Goal: Find specific page/section: Find specific page/section

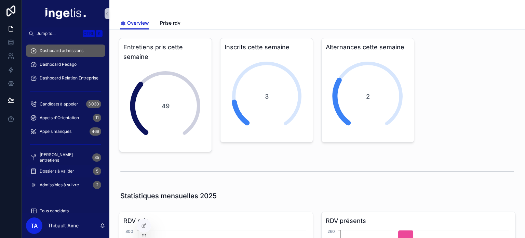
click at [48, 169] on span "Dossiers à valider" at bounding box center [57, 170] width 35 height 5
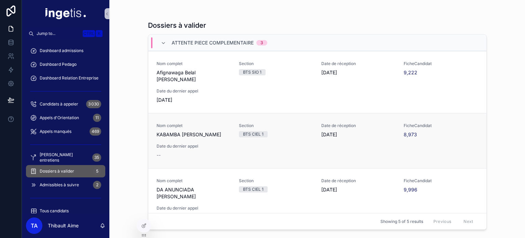
scroll to position [129, 0]
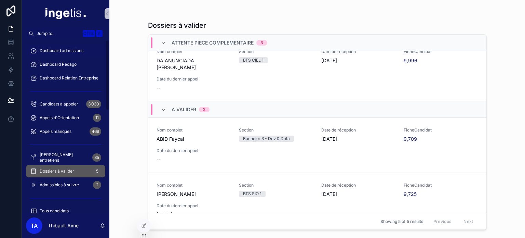
click at [70, 54] on div "Dashboard admissions" at bounding box center [65, 50] width 71 height 11
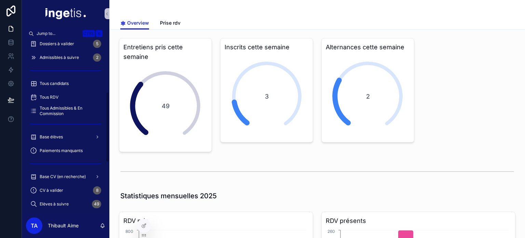
scroll to position [129, 0]
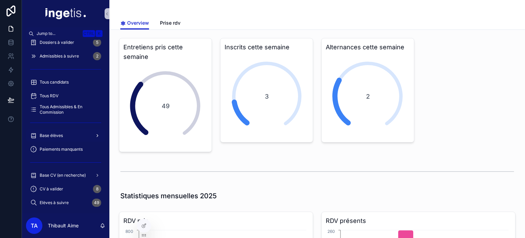
click at [64, 135] on div "Base élèves" at bounding box center [65, 135] width 71 height 11
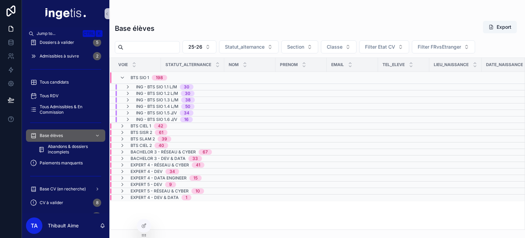
click at [173, 91] on span "ING - BTS SIO 1.2 L/M" at bounding box center [157, 93] width 42 height 5
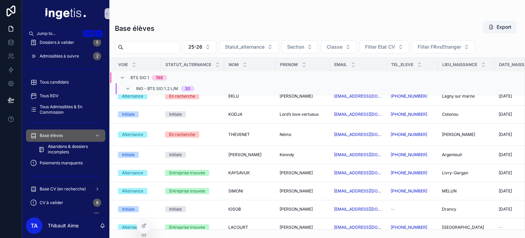
scroll to position [211, 0]
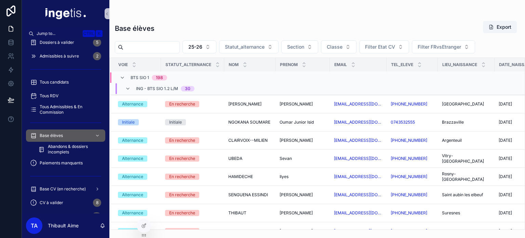
click at [159, 88] on span "ING - BTS SIO 1.2 L/M" at bounding box center [157, 88] width 42 height 5
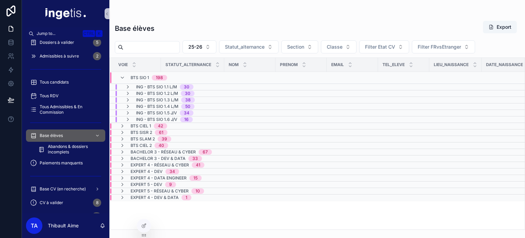
click at [159, 123] on div "42" at bounding box center [160, 125] width 5 height 5
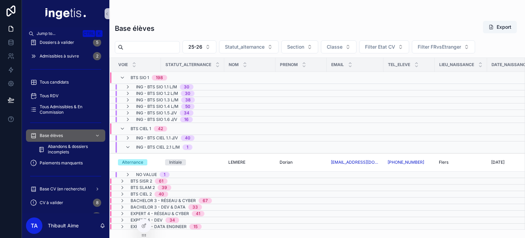
click at [151, 126] on div "BTS CIEL 1 42" at bounding box center [149, 128] width 37 height 11
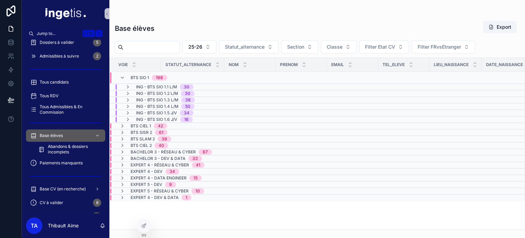
click at [151, 132] on span "BTS SISR 2" at bounding box center [142, 132] width 22 height 5
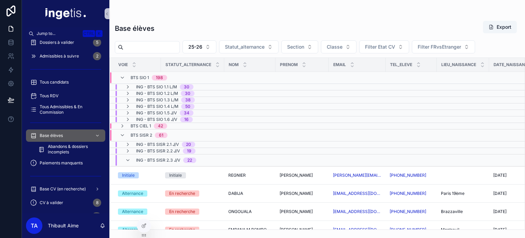
click at [156, 158] on span "ING - BTS SISR 2.3 J/V" at bounding box center [158, 159] width 44 height 5
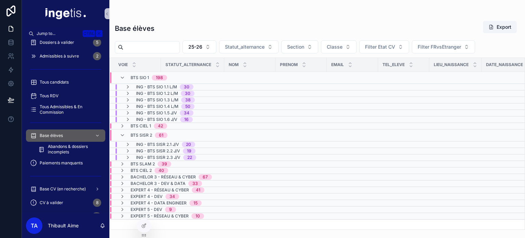
click at [146, 133] on span "BTS SISR 2" at bounding box center [142, 134] width 22 height 5
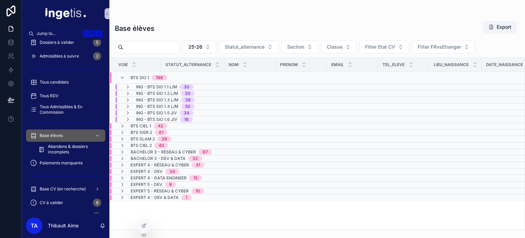
click at [156, 78] on div "198" at bounding box center [159, 77] width 7 height 5
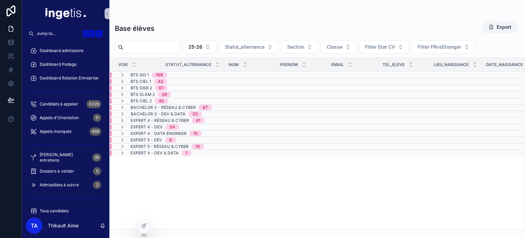
click at [138, 75] on span "BTS SIO 1" at bounding box center [140, 74] width 18 height 5
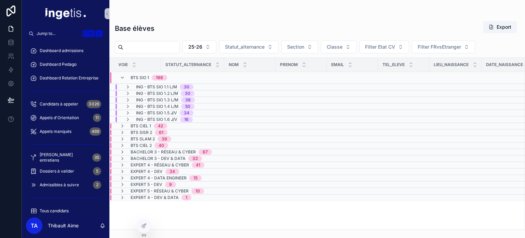
click at [148, 84] on span "ING - BTS SIO 1.1 L/M" at bounding box center [156, 86] width 41 height 5
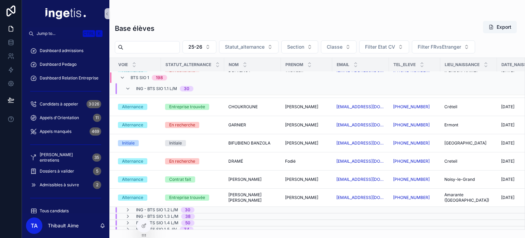
scroll to position [498, 0]
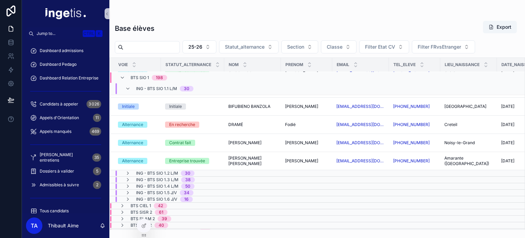
click at [176, 170] on span "ING - BTS SIO 1.2 L/M" at bounding box center [157, 172] width 42 height 5
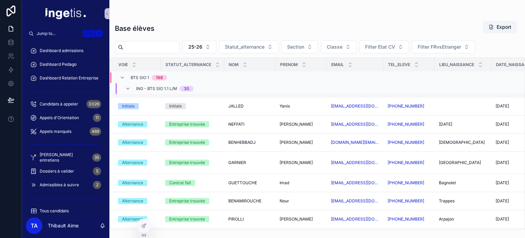
scroll to position [0, 0]
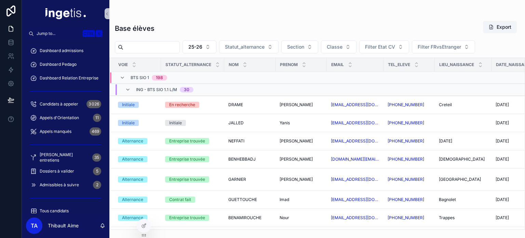
click at [150, 89] on span "ING - BTS SIO 1.1 L/M" at bounding box center [156, 89] width 41 height 5
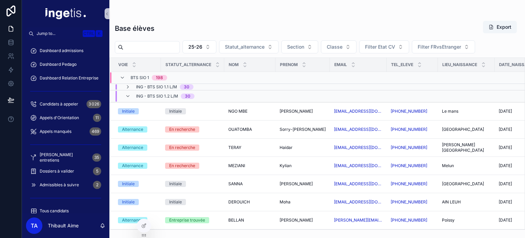
click at [150, 93] on span "ING - BTS SIO 1.2 L/M" at bounding box center [157, 95] width 42 height 5
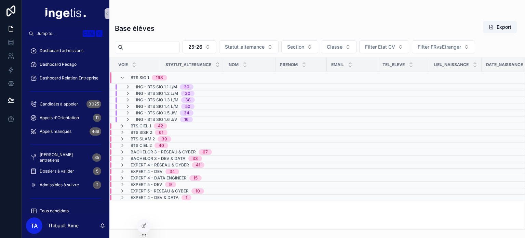
click at [133, 78] on span "BTS SIO 1" at bounding box center [140, 77] width 18 height 5
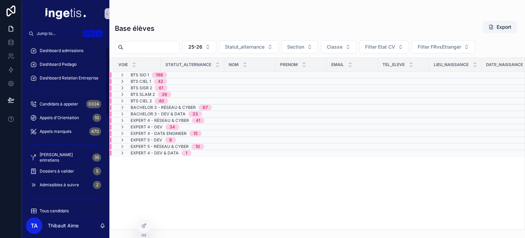
scroll to position [113, 0]
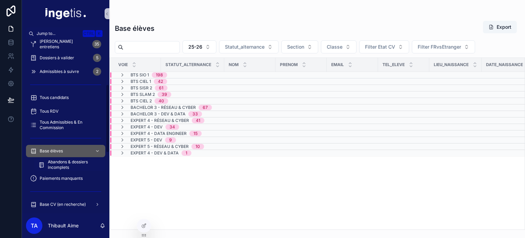
click at [60, 164] on span "Abandons & dossiers incomplets" at bounding box center [73, 164] width 51 height 11
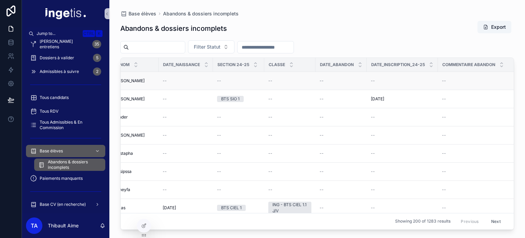
scroll to position [0, 50]
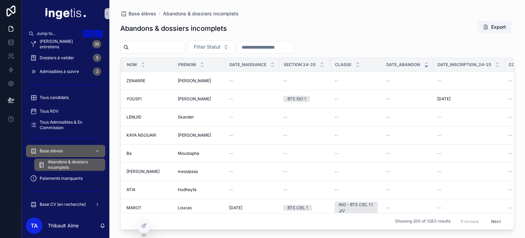
click at [427, 66] on icon "scrollable content" at bounding box center [426, 66] width 2 height 1
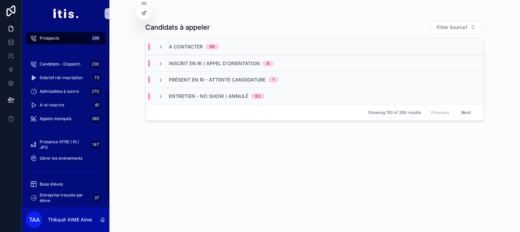
scroll to position [146, 0]
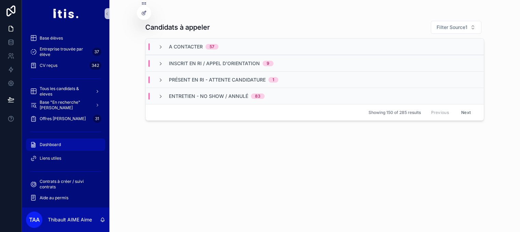
click at [59, 150] on link "Dashboard" at bounding box center [65, 145] width 79 height 12
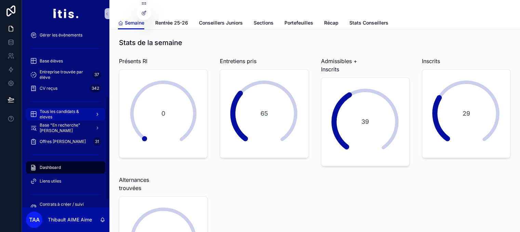
scroll to position [146, 0]
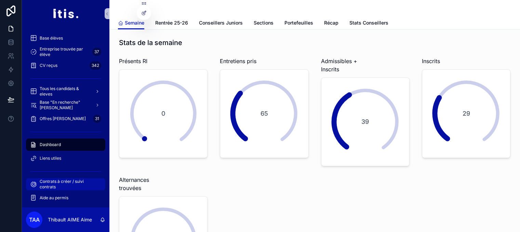
click at [71, 181] on span "Contrats à créer / suivi contrats" at bounding box center [69, 184] width 59 height 11
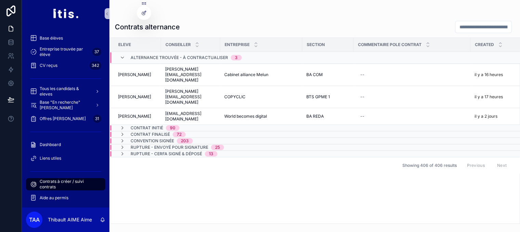
click at [205, 57] on span "Alternance trouvée - à contractualiser" at bounding box center [179, 57] width 97 height 5
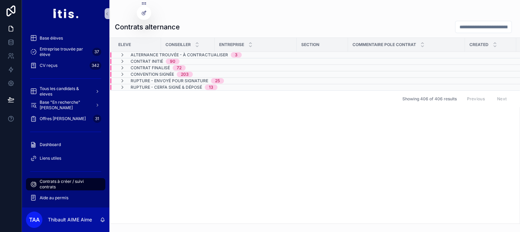
click at [200, 60] on div "Contrat initié 90" at bounding box center [203, 61] width 186 height 5
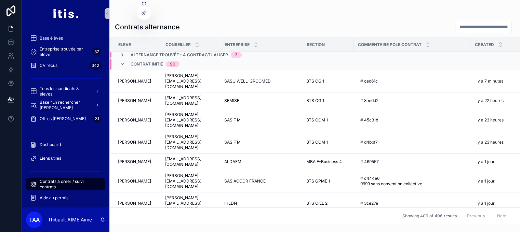
click at [194, 63] on div "Contrat initié 90" at bounding box center [206, 64] width 192 height 11
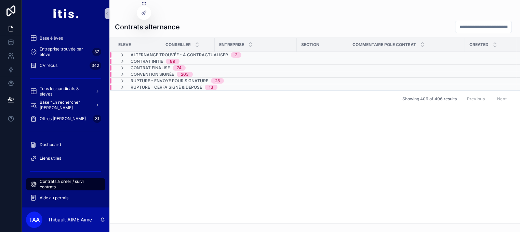
drag, startPoint x: 515, startPoint y: 0, endPoint x: 298, endPoint y: 25, distance: 218.2
click at [298, 25] on div "Contrats alternance" at bounding box center [315, 27] width 400 height 13
